Goal: Task Accomplishment & Management: Manage account settings

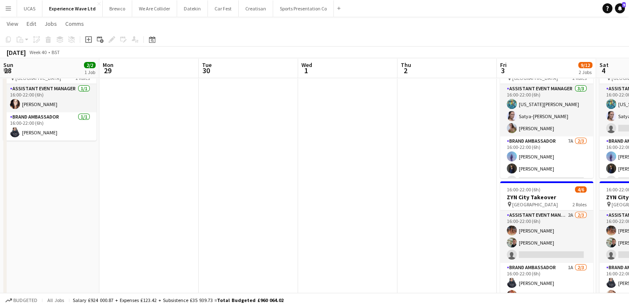
scroll to position [0, 313]
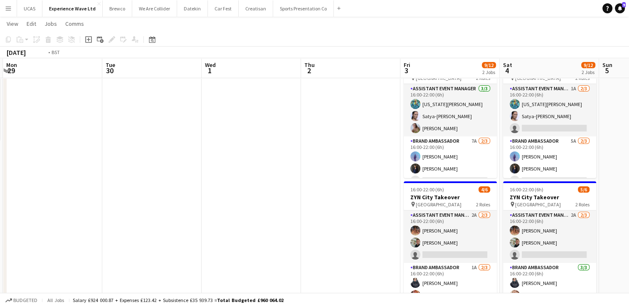
drag, startPoint x: 115, startPoint y: 135, endPoint x: 341, endPoint y: 143, distance: 226.6
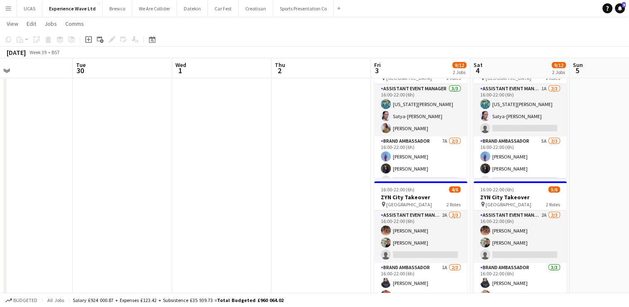
drag, startPoint x: 208, startPoint y: 164, endPoint x: 372, endPoint y: 157, distance: 164.7
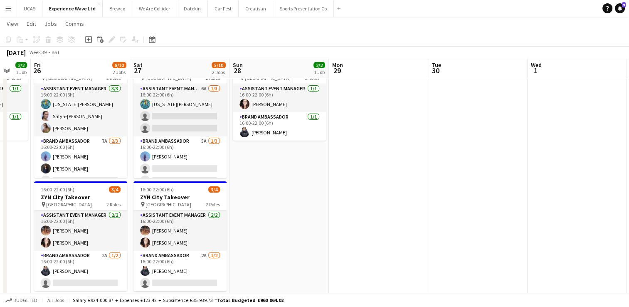
drag, startPoint x: 387, startPoint y: 161, endPoint x: 409, endPoint y: 164, distance: 22.3
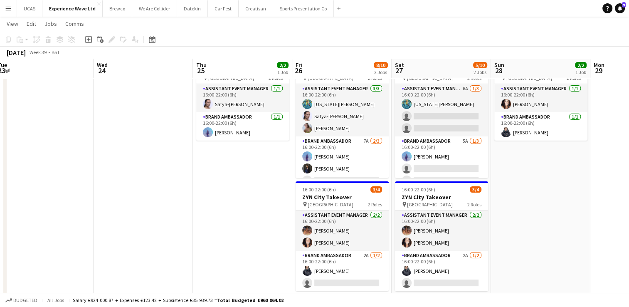
drag, startPoint x: 94, startPoint y: 172, endPoint x: 327, endPoint y: 176, distance: 232.8
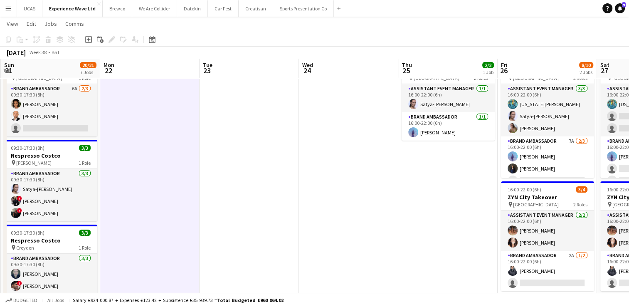
drag, startPoint x: 155, startPoint y: 182, endPoint x: 335, endPoint y: 173, distance: 181.0
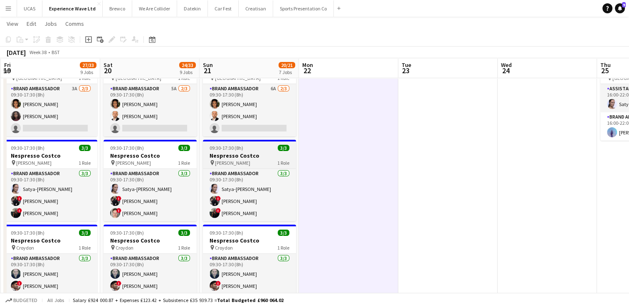
drag, startPoint x: 190, startPoint y: 174, endPoint x: 315, endPoint y: 165, distance: 125.5
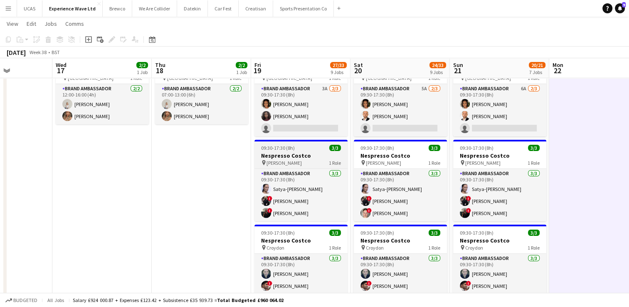
drag, startPoint x: 222, startPoint y: 157, endPoint x: 342, endPoint y: 157, distance: 120.1
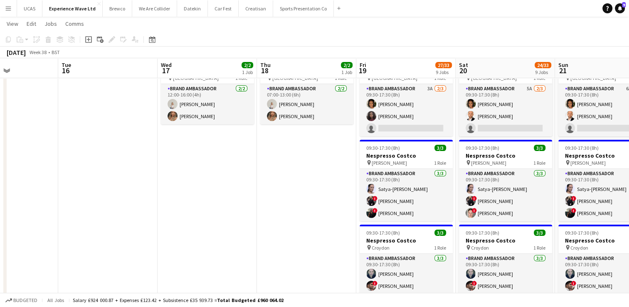
drag, startPoint x: 170, startPoint y: 158, endPoint x: 274, endPoint y: 154, distance: 104.8
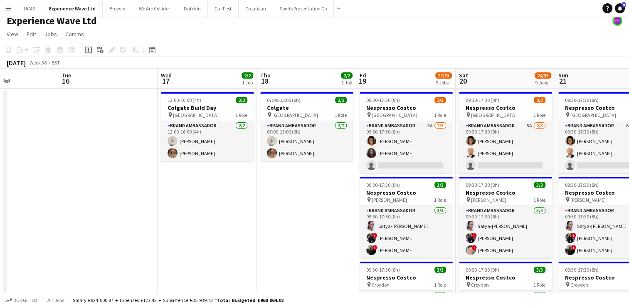
scroll to position [0, 0]
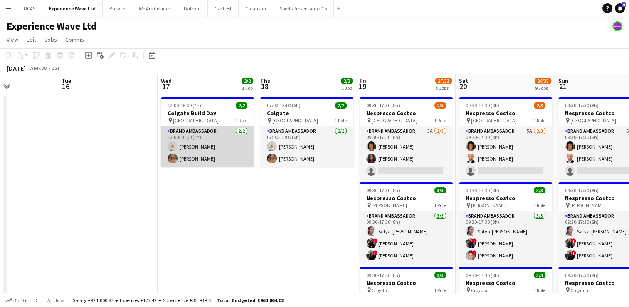
click at [213, 156] on app-card-role "Brand Ambassador 2/2 12:00-16:00 (4h) Alina Sorokina Winifred Doherty Gomez" at bounding box center [207, 146] width 93 height 40
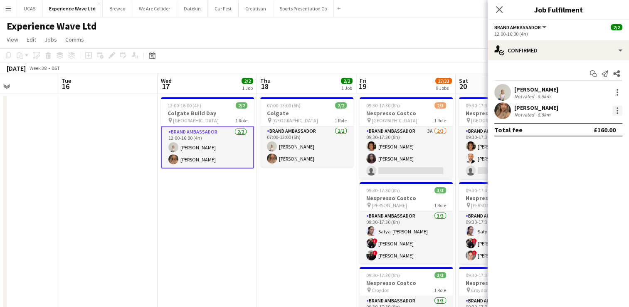
click at [618, 108] on div at bounding box center [617, 111] width 10 height 10
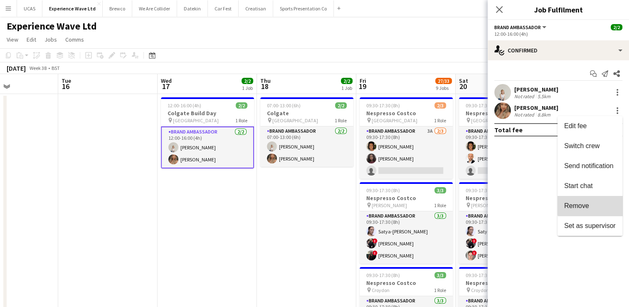
click at [598, 205] on span "Remove" at bounding box center [590, 205] width 52 height 7
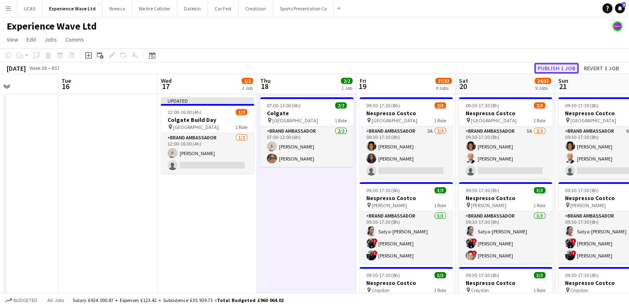
click at [567, 66] on button "Publish 1 job" at bounding box center [556, 68] width 44 height 11
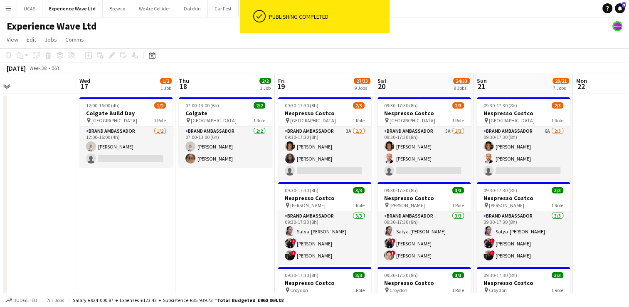
drag, startPoint x: 281, startPoint y: 201, endPoint x: 198, endPoint y: 200, distance: 83.1
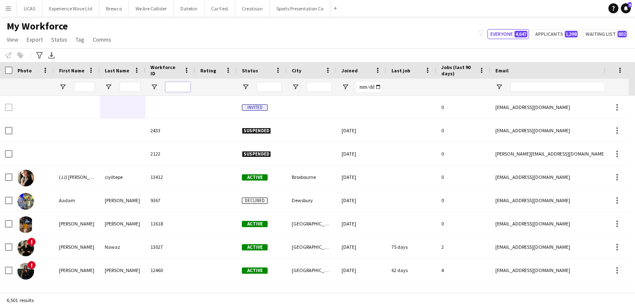
click at [177, 88] on input "Workforce ID Filter Input" at bounding box center [177, 87] width 25 height 10
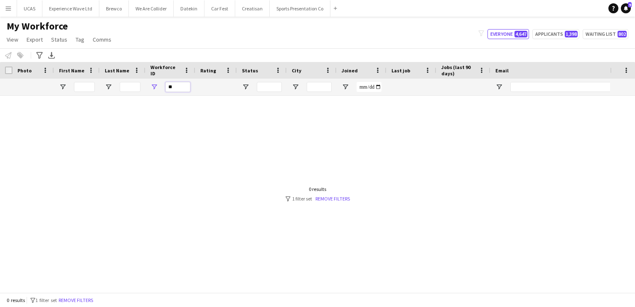
type input "*"
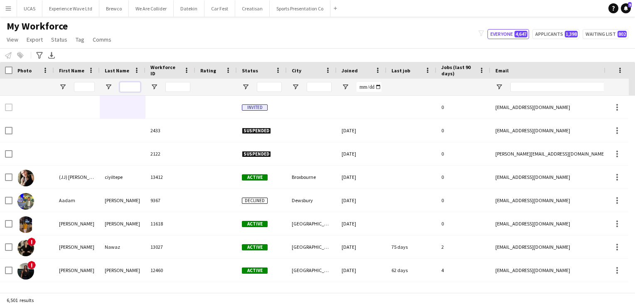
click at [120, 86] on input "Last Name Filter Input" at bounding box center [130, 87] width 21 height 10
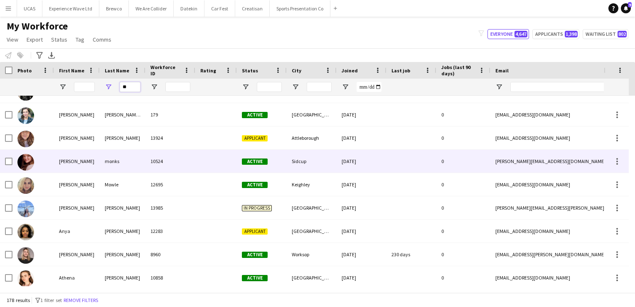
scroll to position [291, 0]
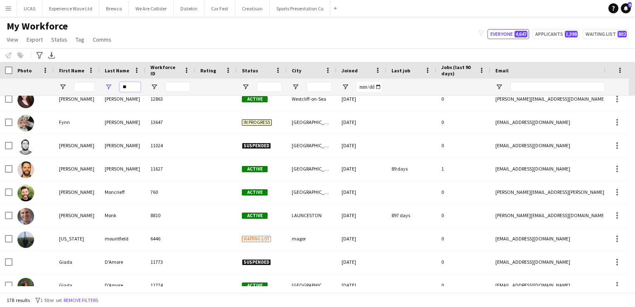
type input "**"
